Goal: Task Accomplishment & Management: Use online tool/utility

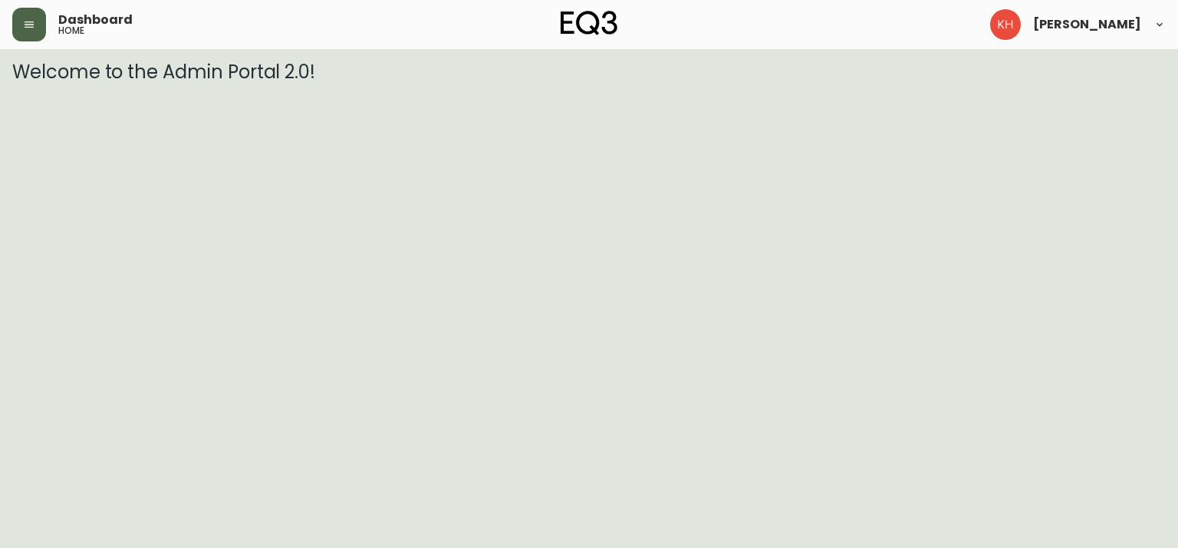
click at [37, 24] on button "button" at bounding box center [29, 25] width 34 height 34
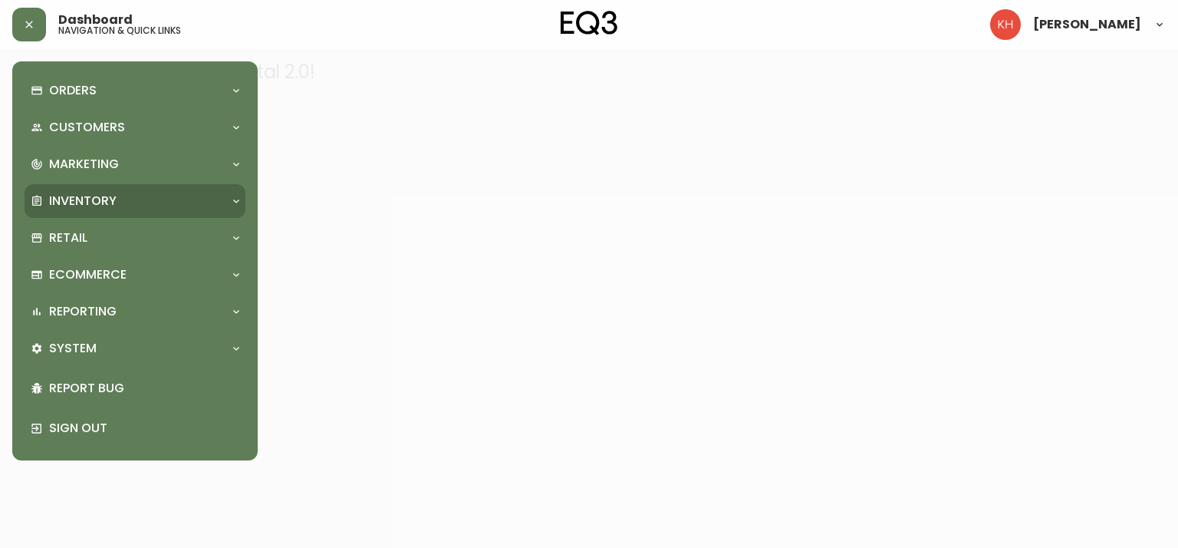
click at [101, 196] on p "Inventory" at bounding box center [83, 201] width 68 height 17
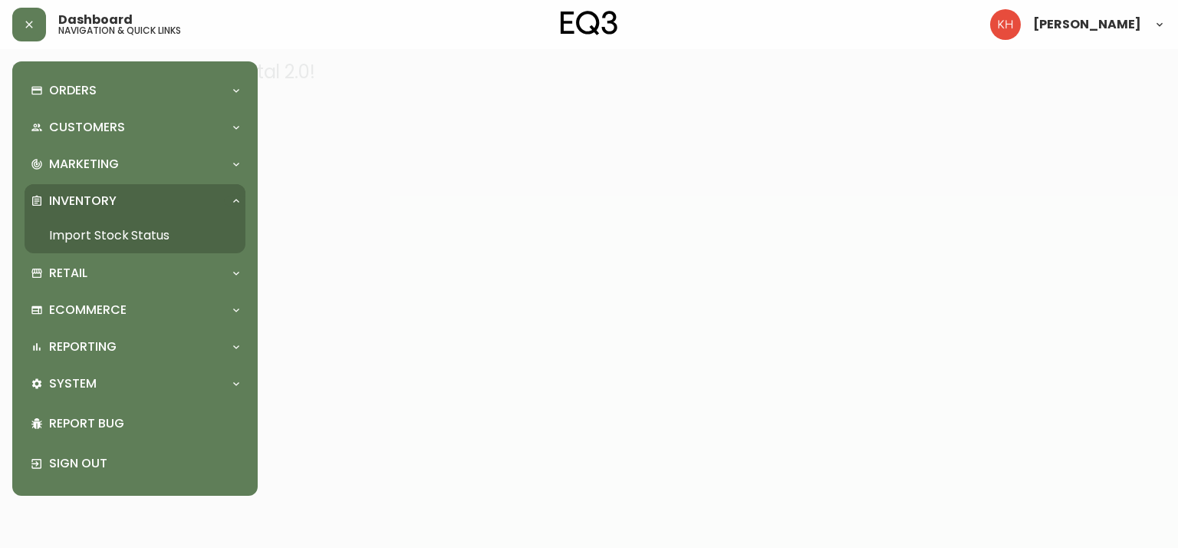
click at [138, 234] on link "Import Stock Status" at bounding box center [135, 235] width 221 height 35
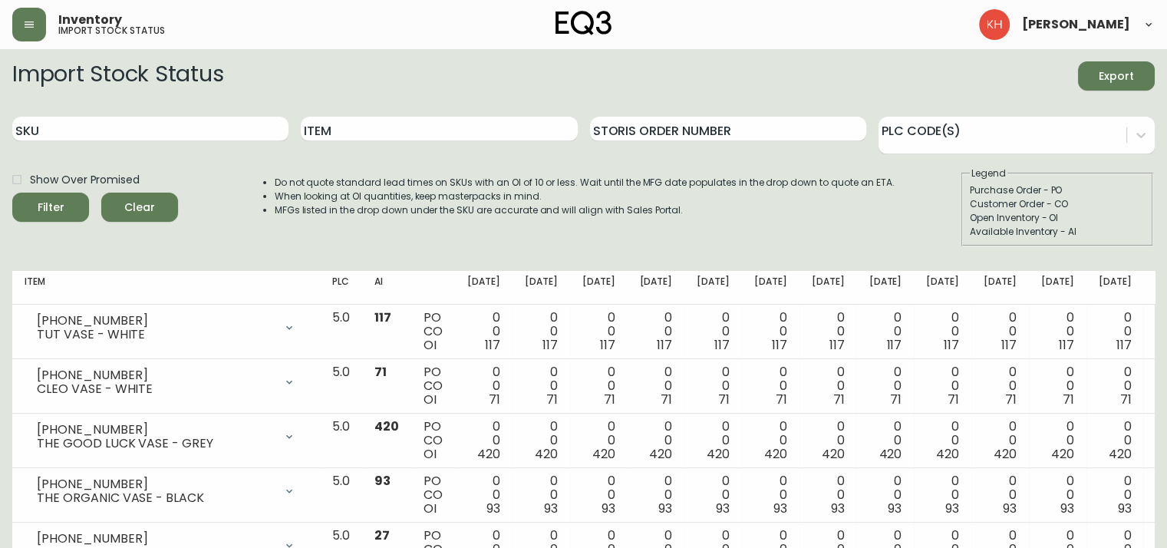
click at [1100, 74] on span "Export" at bounding box center [1116, 76] width 52 height 19
click at [1092, 80] on span "Export" at bounding box center [1116, 76] width 52 height 19
